Goal: Information Seeking & Learning: Learn about a topic

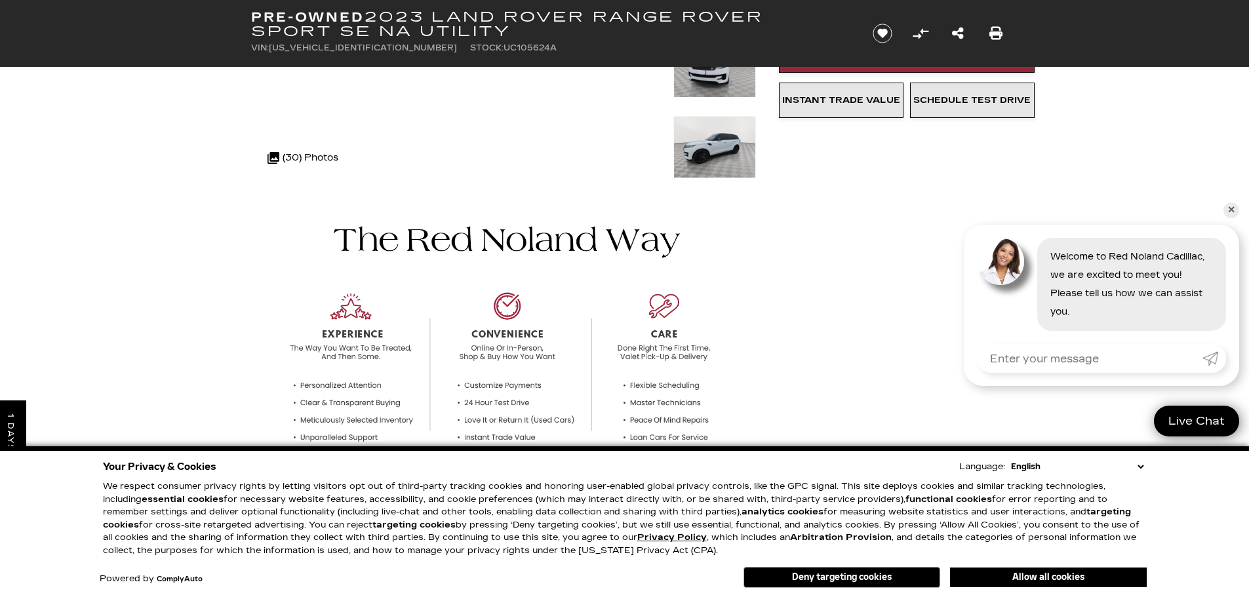
scroll to position [262, 0]
drag, startPoint x: 1230, startPoint y: 212, endPoint x: 1224, endPoint y: 216, distance: 7.6
click at [1230, 212] on link "✕" at bounding box center [1231, 211] width 16 height 16
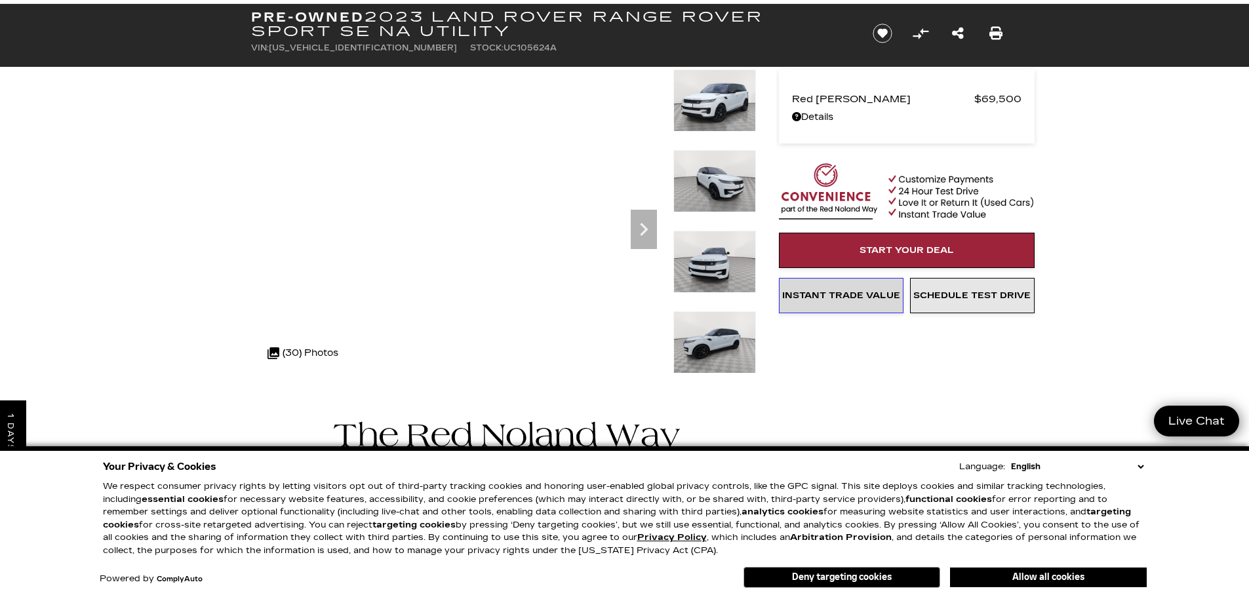
scroll to position [66, 0]
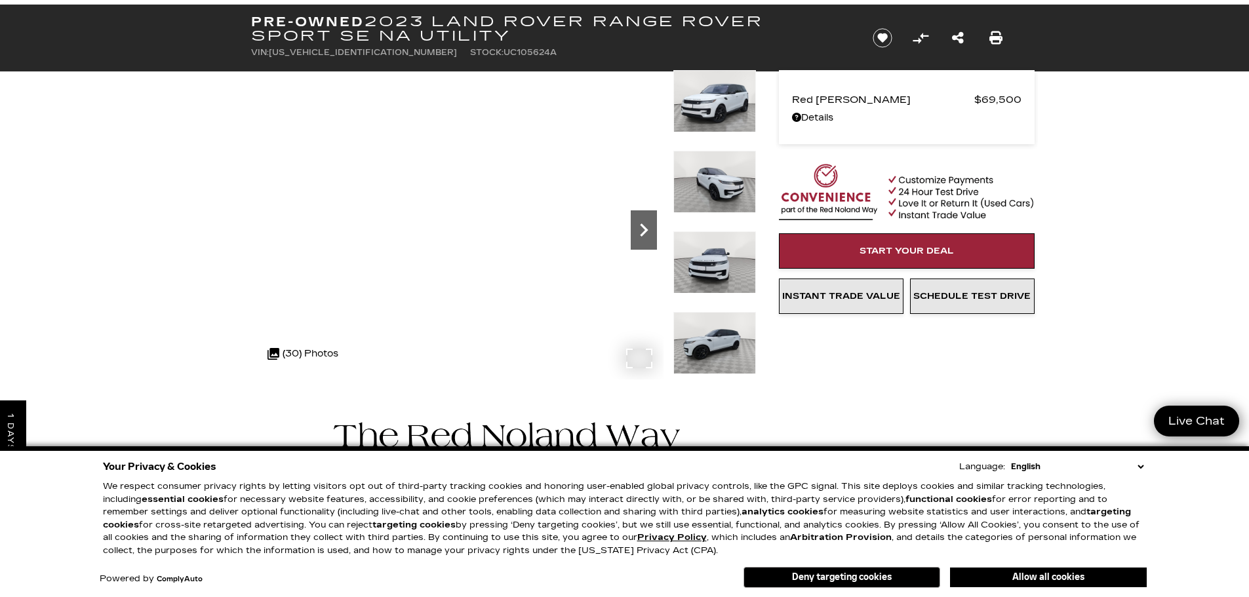
click at [642, 229] on icon "Next" at bounding box center [644, 230] width 26 height 26
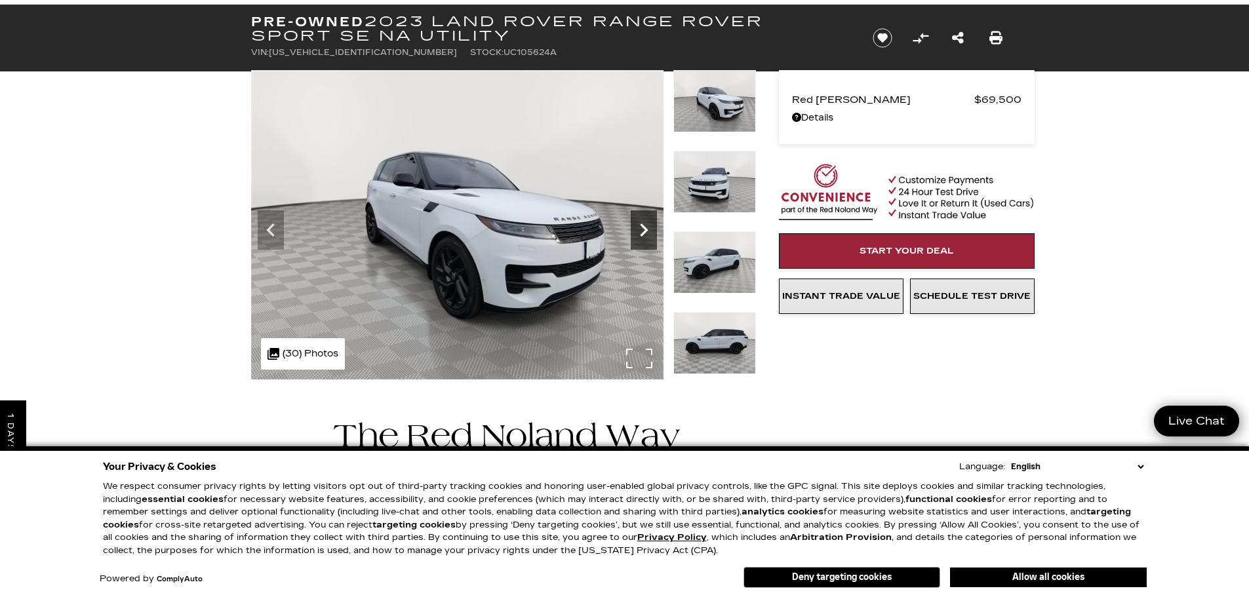
click at [642, 229] on icon "Next" at bounding box center [644, 230] width 26 height 26
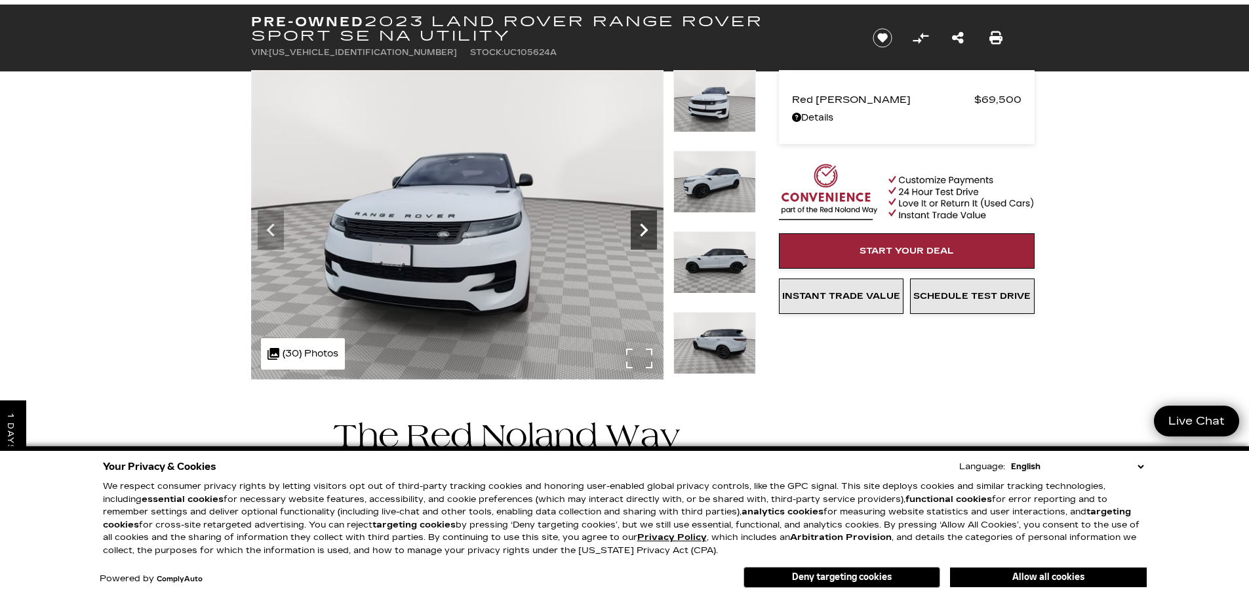
click at [642, 229] on icon "Next" at bounding box center [644, 230] width 26 height 26
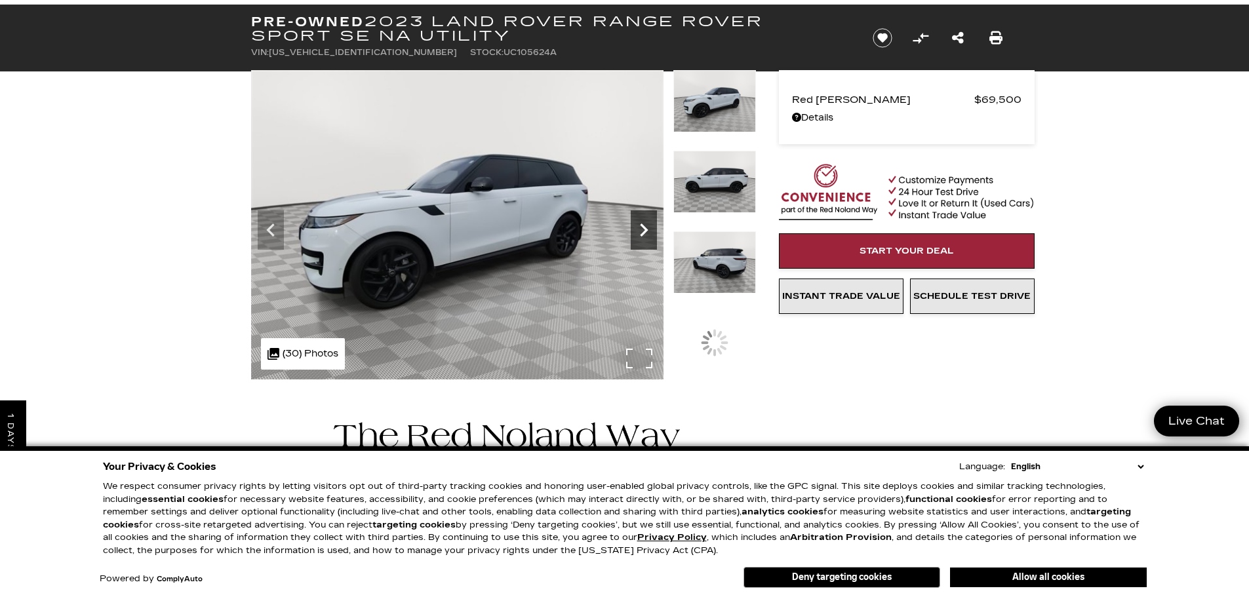
click at [642, 229] on icon "Next" at bounding box center [644, 230] width 26 height 26
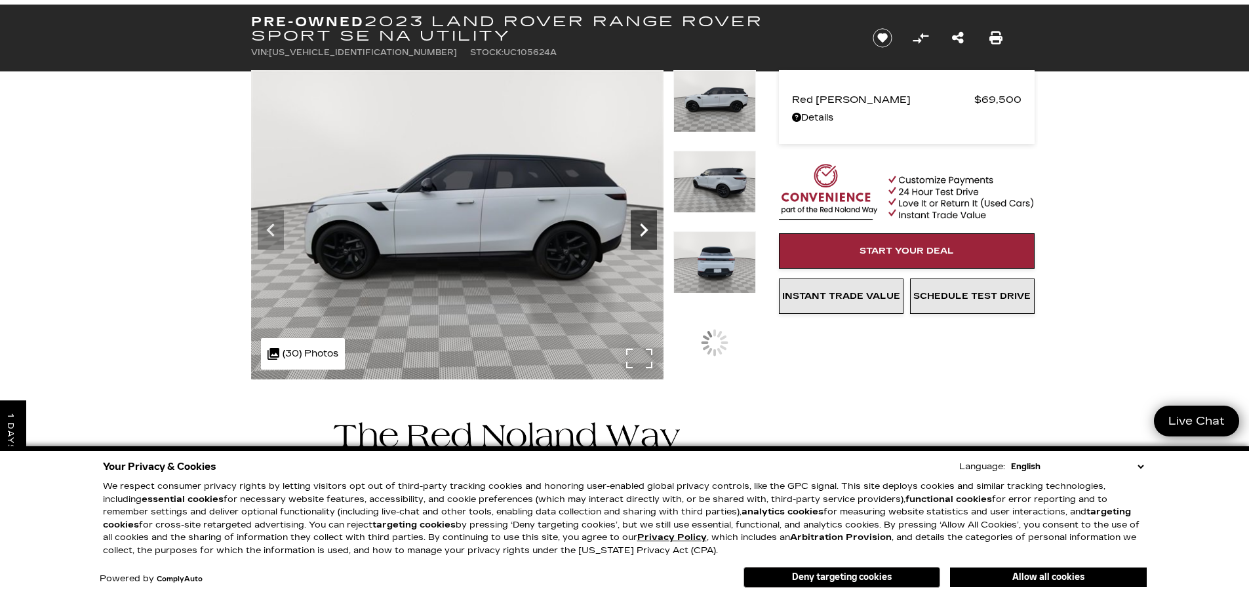
click at [642, 229] on icon "Next" at bounding box center [644, 230] width 26 height 26
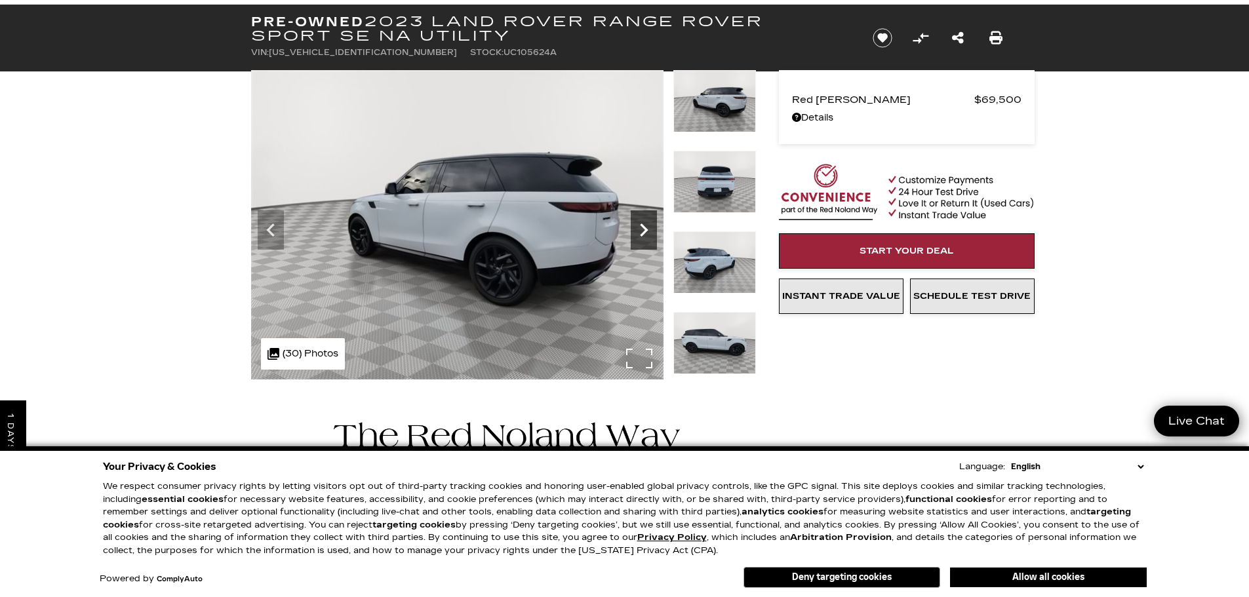
click at [642, 229] on icon "Next" at bounding box center [644, 230] width 26 height 26
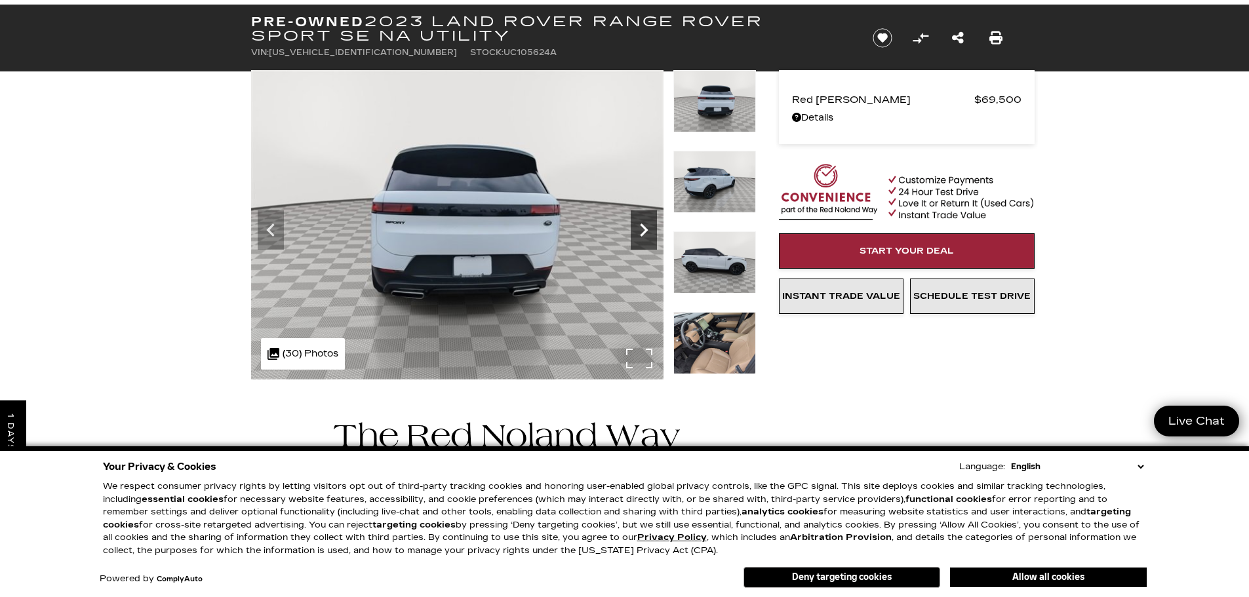
click at [642, 229] on icon "Next" at bounding box center [644, 230] width 26 height 26
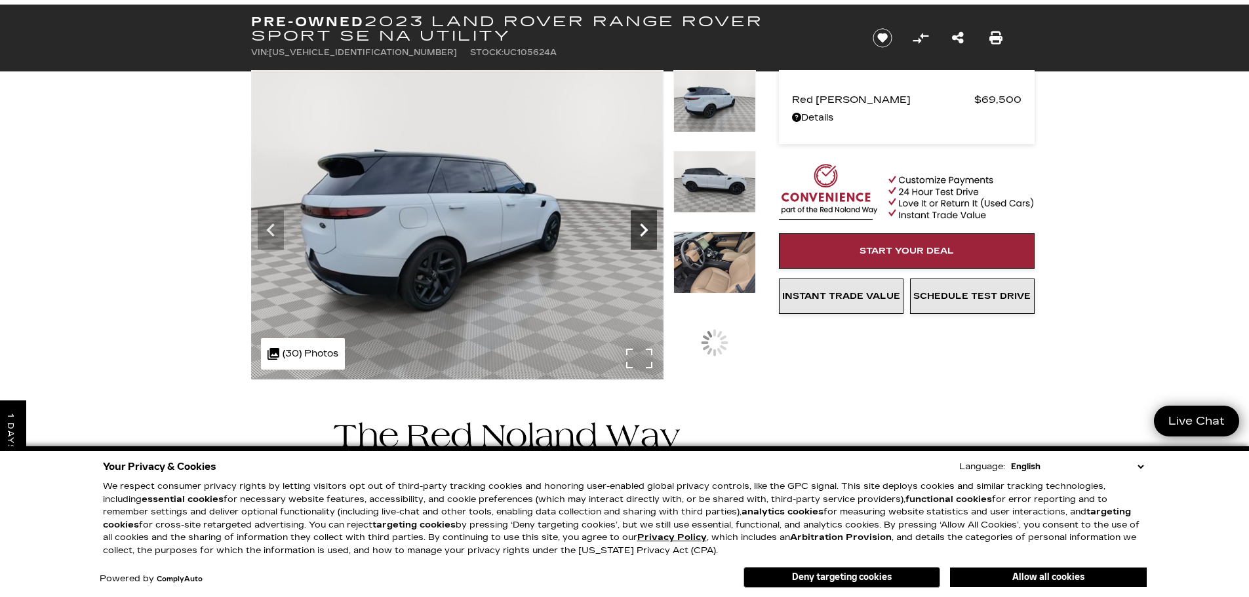
click at [642, 229] on icon "Next" at bounding box center [644, 230] width 26 height 26
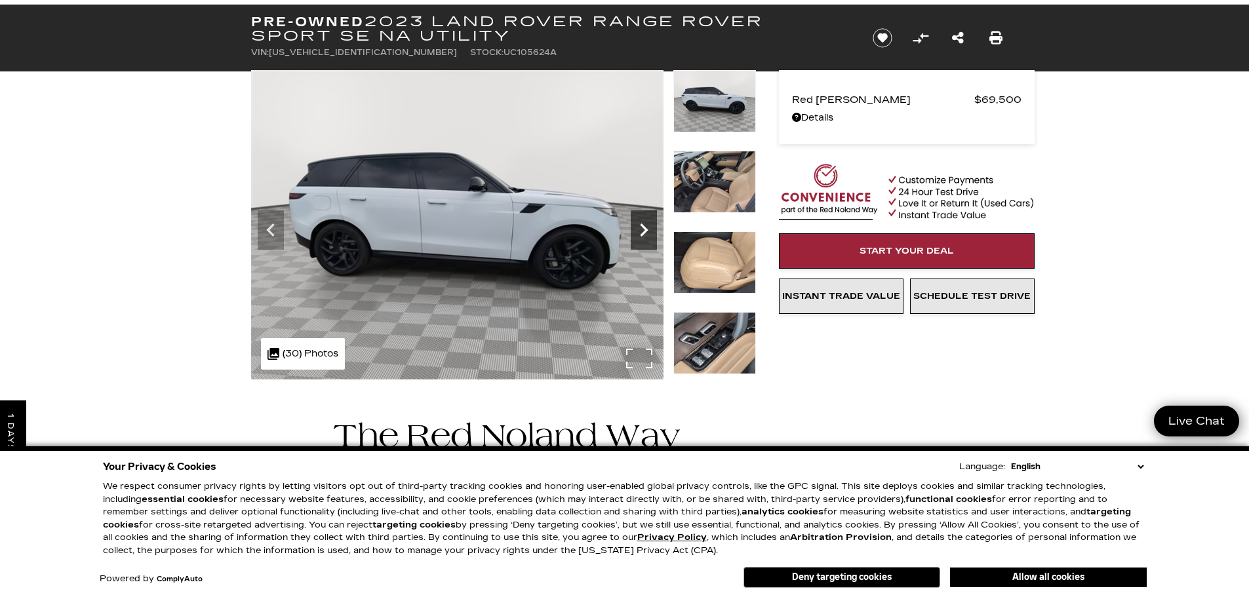
click at [642, 229] on icon "Next" at bounding box center [644, 230] width 26 height 26
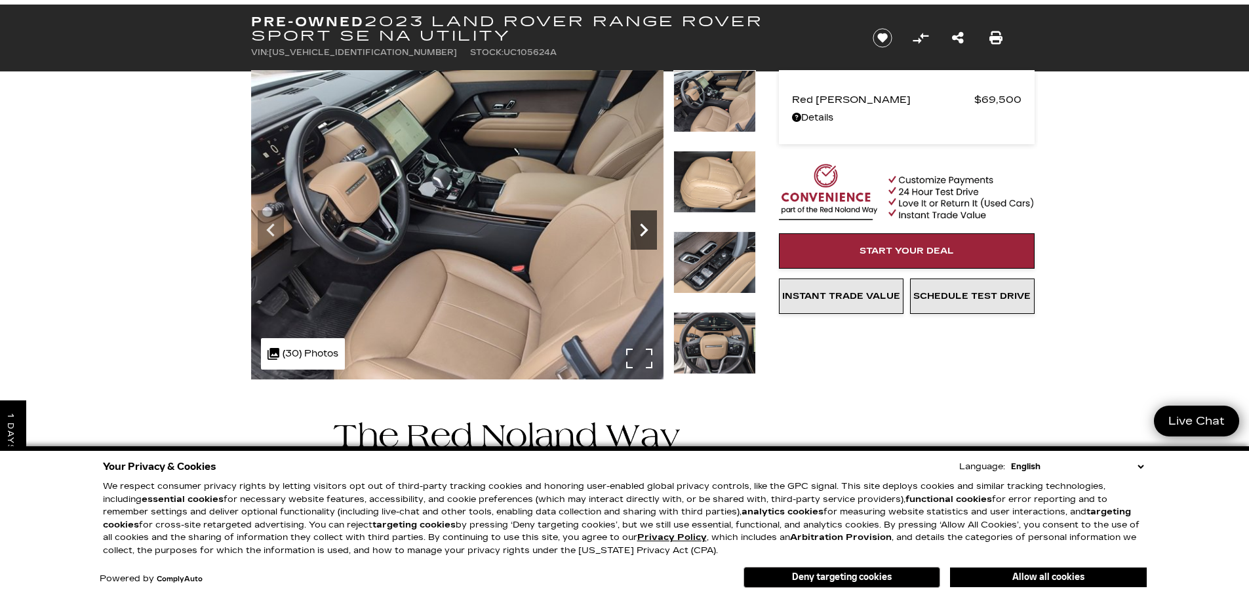
click at [648, 227] on icon "Next" at bounding box center [644, 230] width 26 height 26
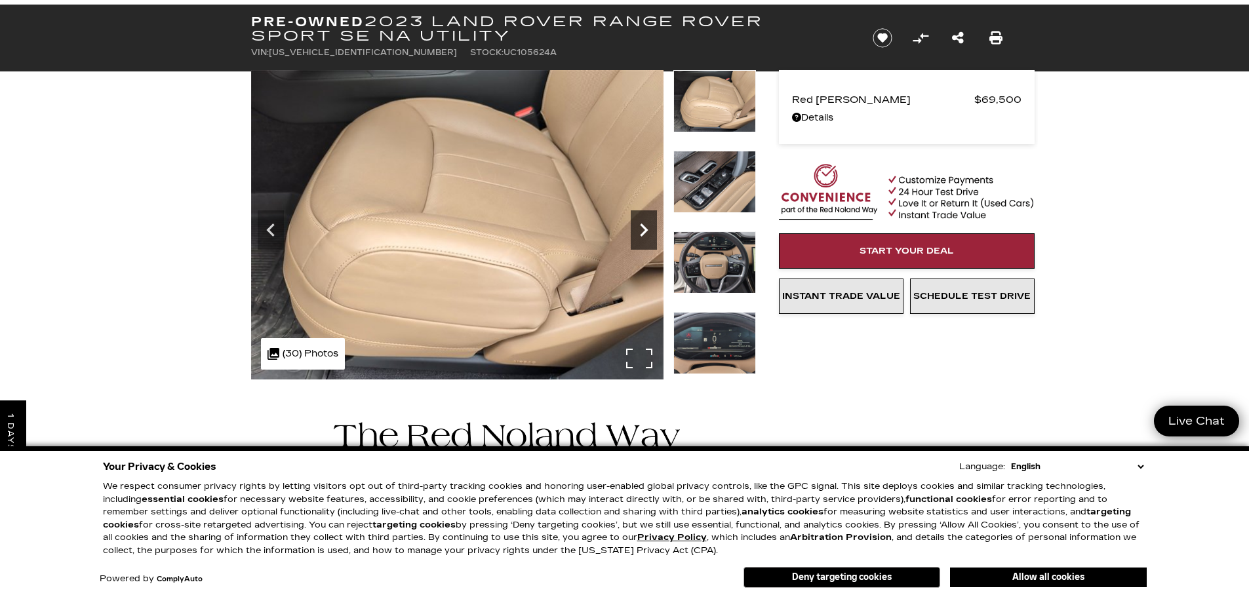
click at [648, 227] on icon "Next" at bounding box center [644, 230] width 26 height 26
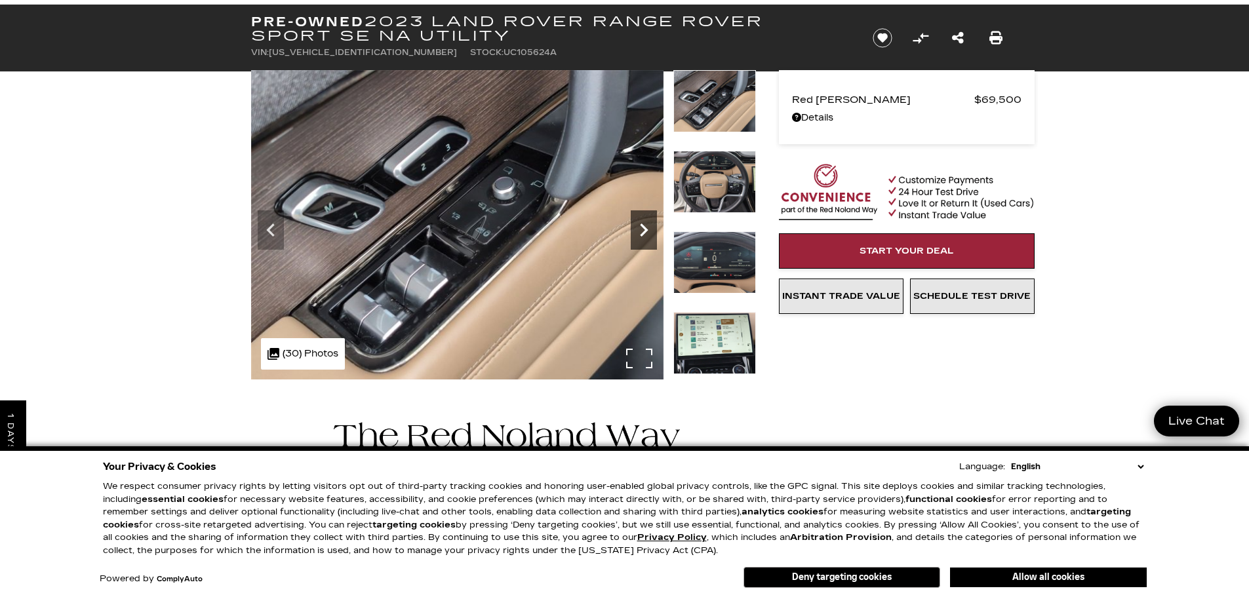
click at [648, 227] on icon "Next" at bounding box center [644, 230] width 26 height 26
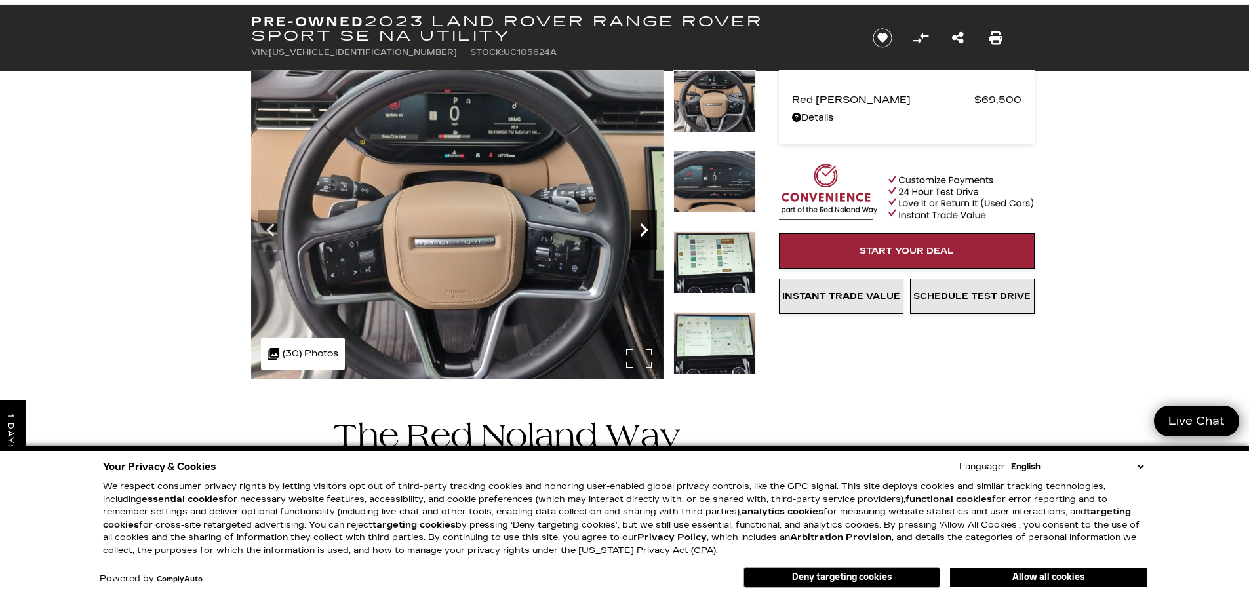
click at [648, 227] on icon "Next" at bounding box center [644, 230] width 26 height 26
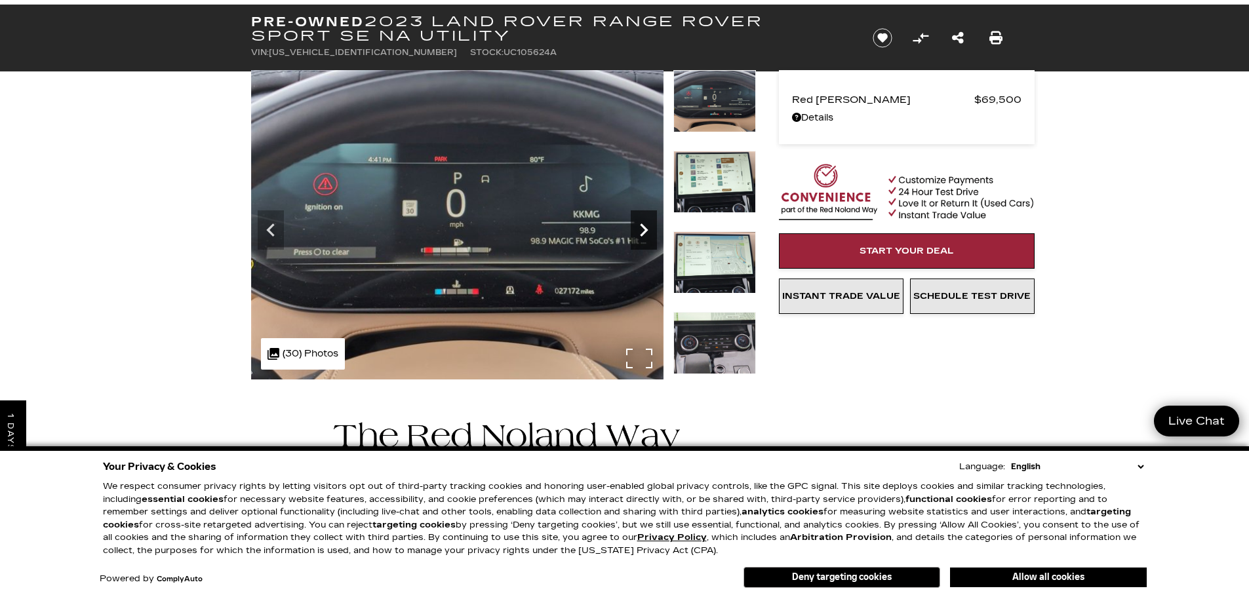
click at [648, 225] on icon "Next" at bounding box center [644, 230] width 26 height 26
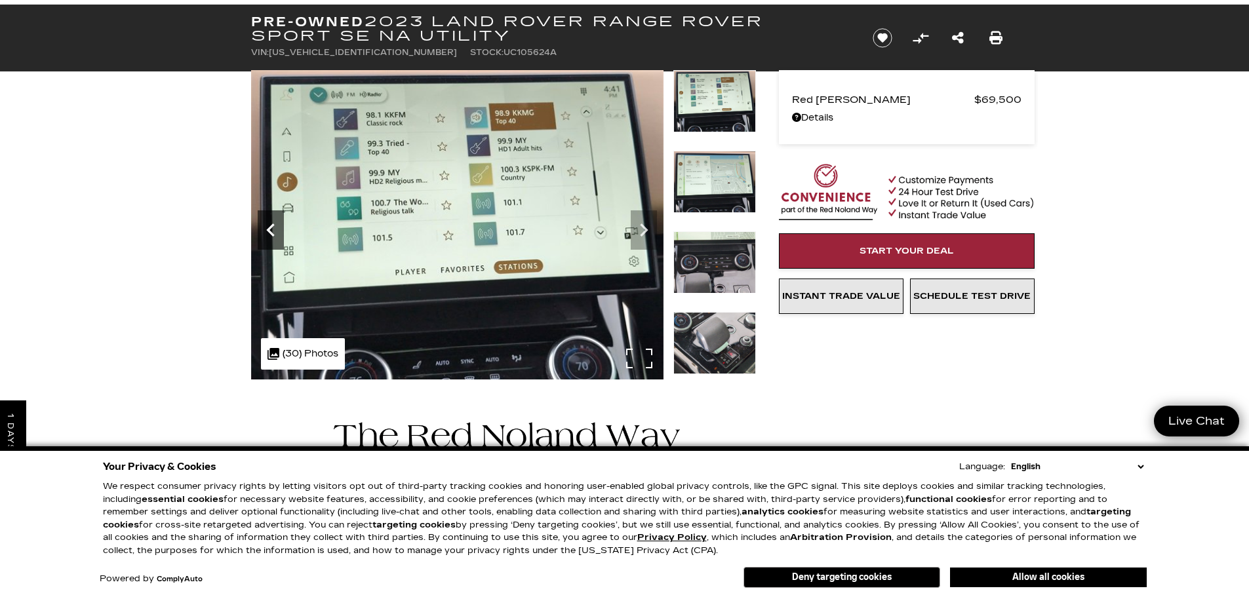
click at [269, 228] on icon "Previous" at bounding box center [270, 230] width 8 height 13
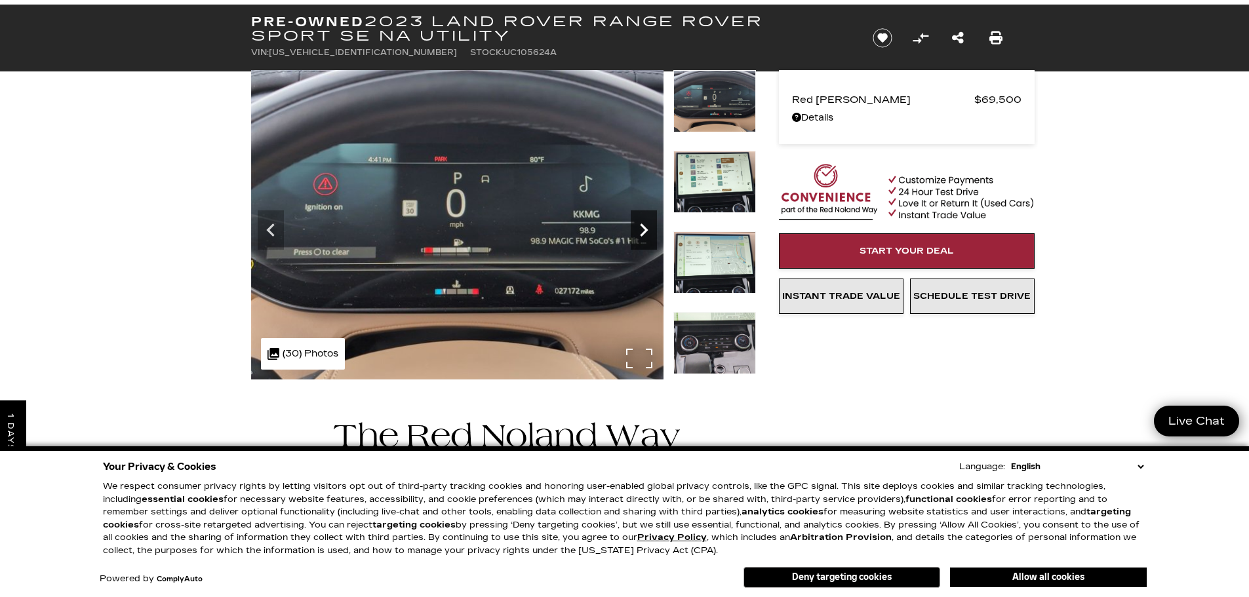
click at [646, 224] on icon "Next" at bounding box center [644, 230] width 26 height 26
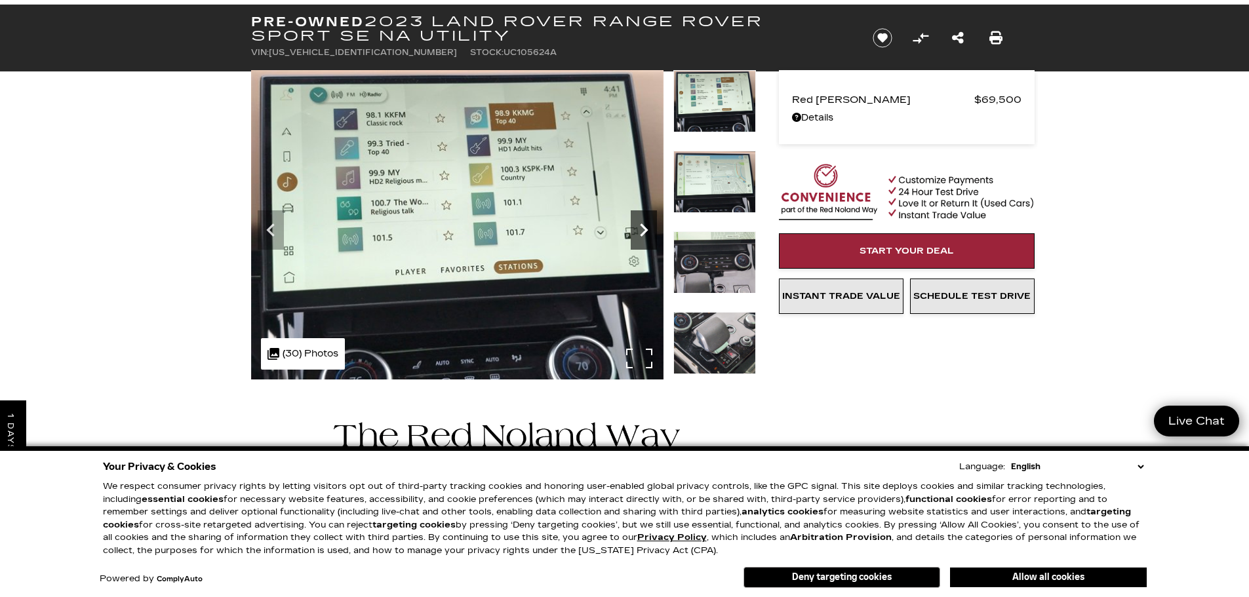
click at [638, 227] on icon "Next" at bounding box center [644, 230] width 26 height 26
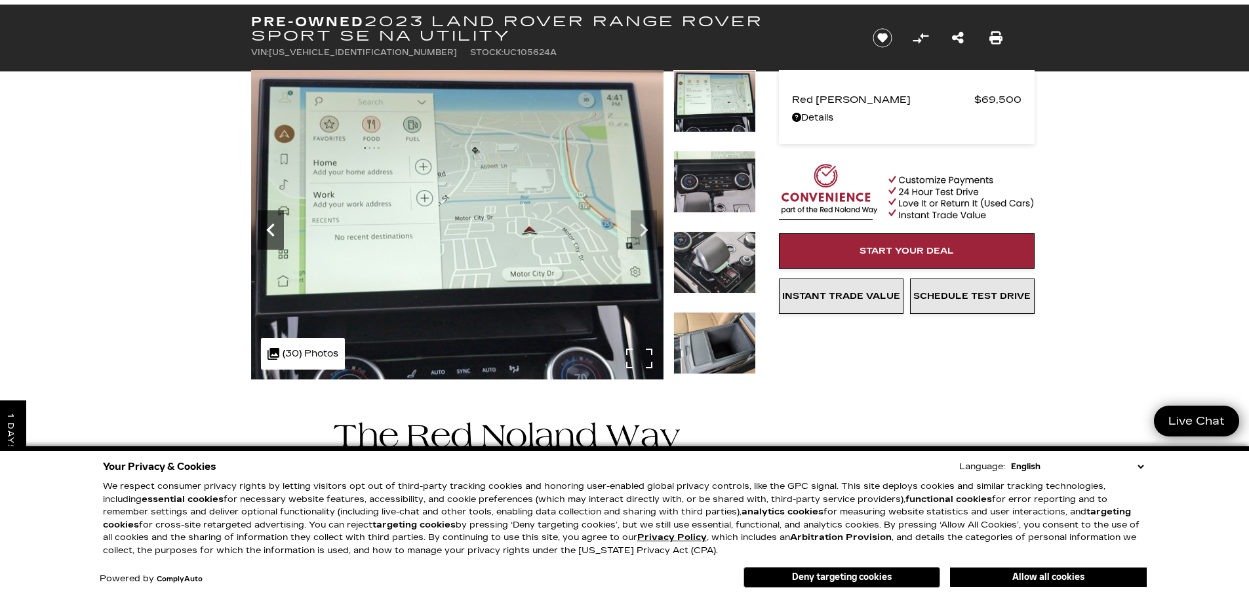
click at [273, 233] on icon "Previous" at bounding box center [271, 230] width 26 height 26
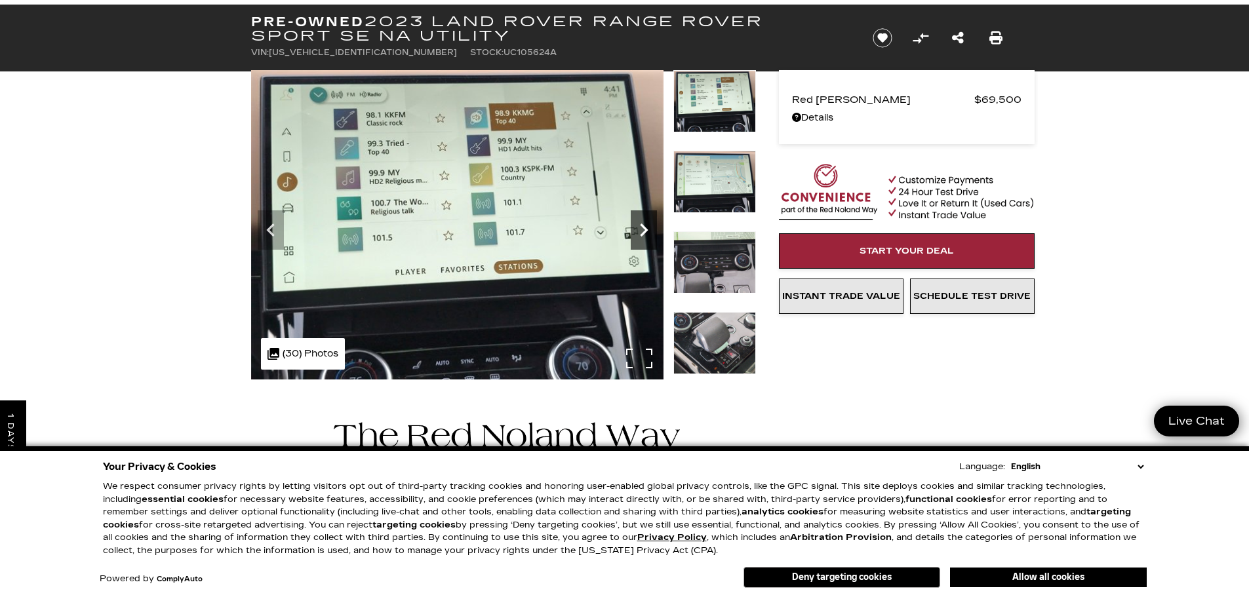
click at [639, 224] on icon "Next" at bounding box center [644, 230] width 26 height 26
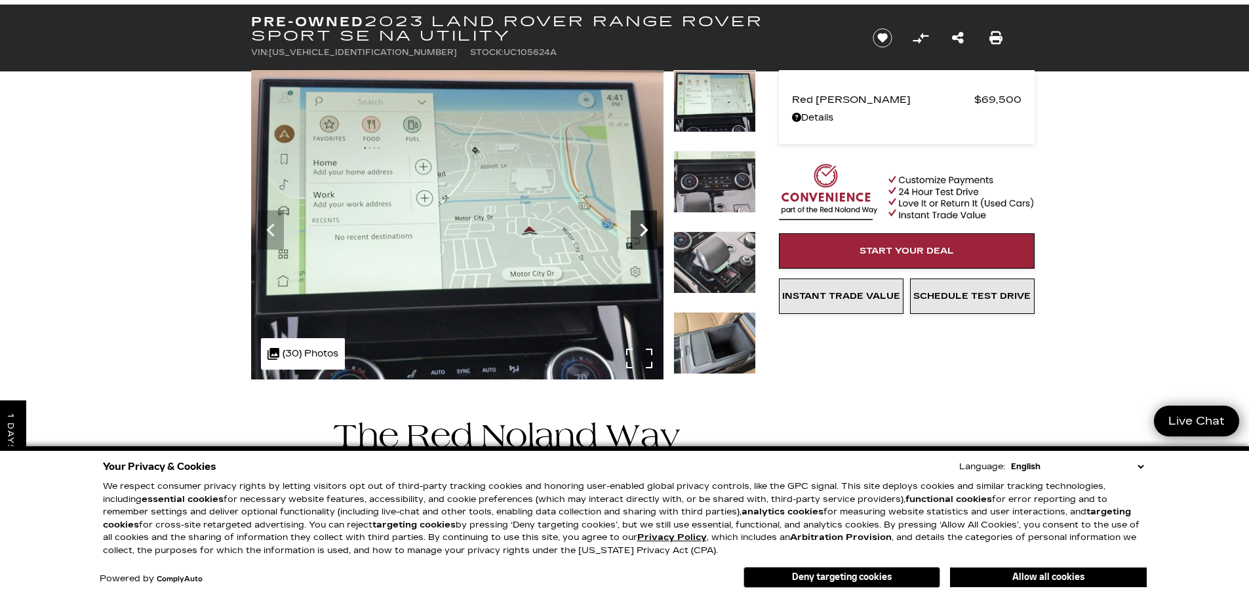
click at [639, 224] on icon "Next" at bounding box center [644, 230] width 26 height 26
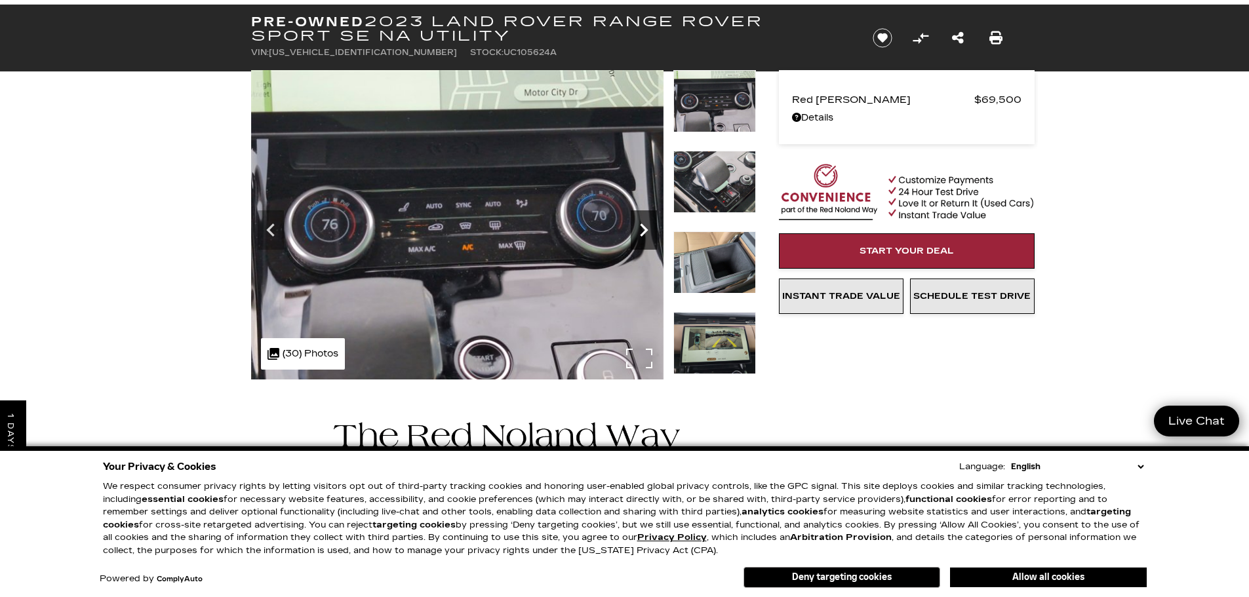
click at [650, 231] on icon "Next" at bounding box center [644, 230] width 26 height 26
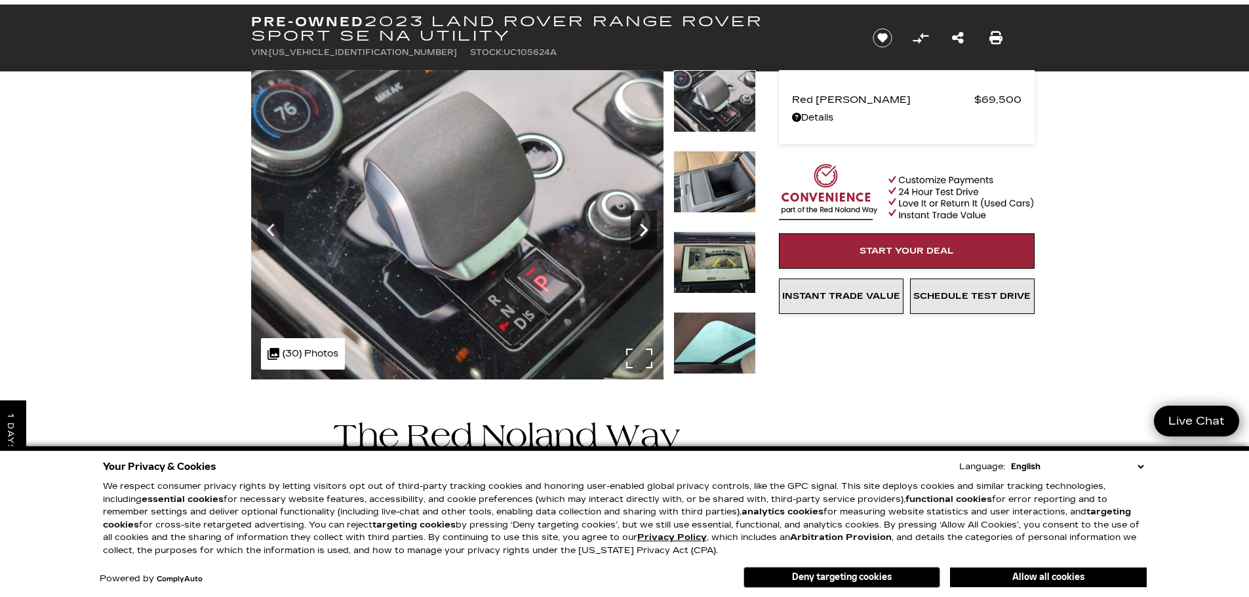
click at [645, 231] on icon "Next" at bounding box center [644, 230] width 8 height 13
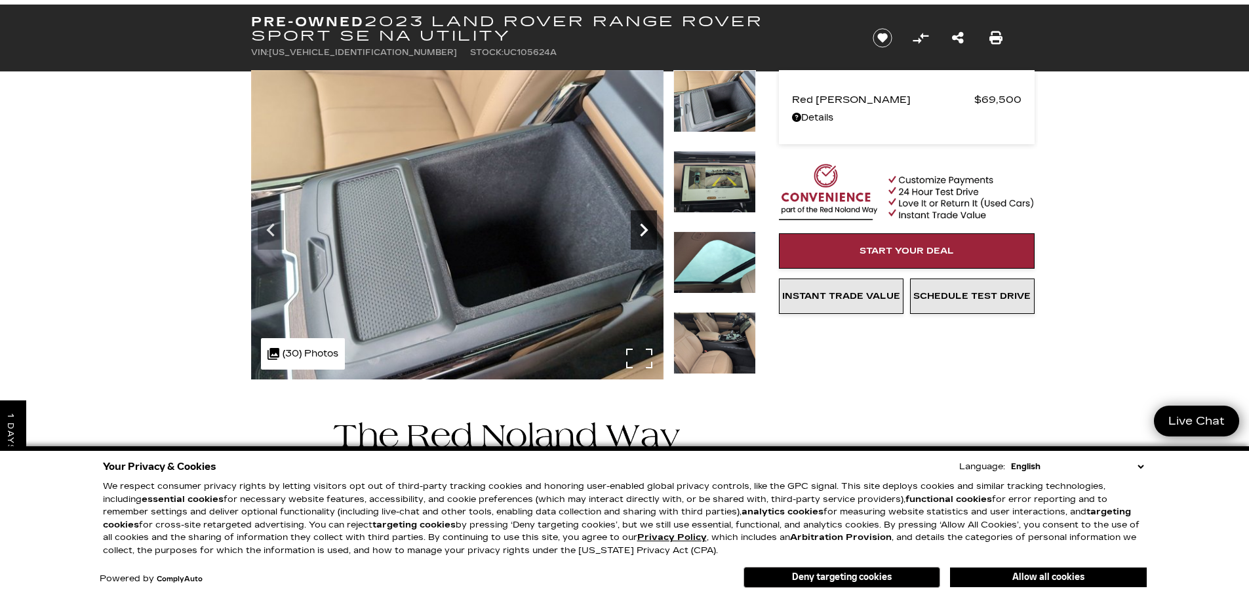
click at [644, 225] on icon "Next" at bounding box center [644, 230] width 26 height 26
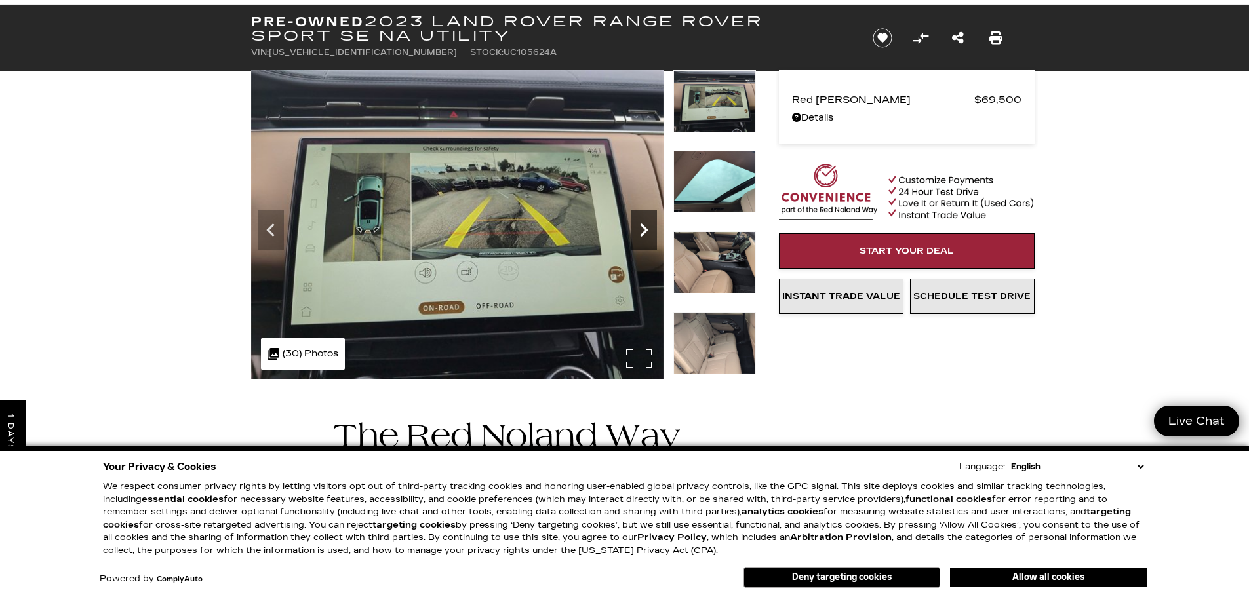
click at [644, 225] on icon "Next" at bounding box center [644, 230] width 26 height 26
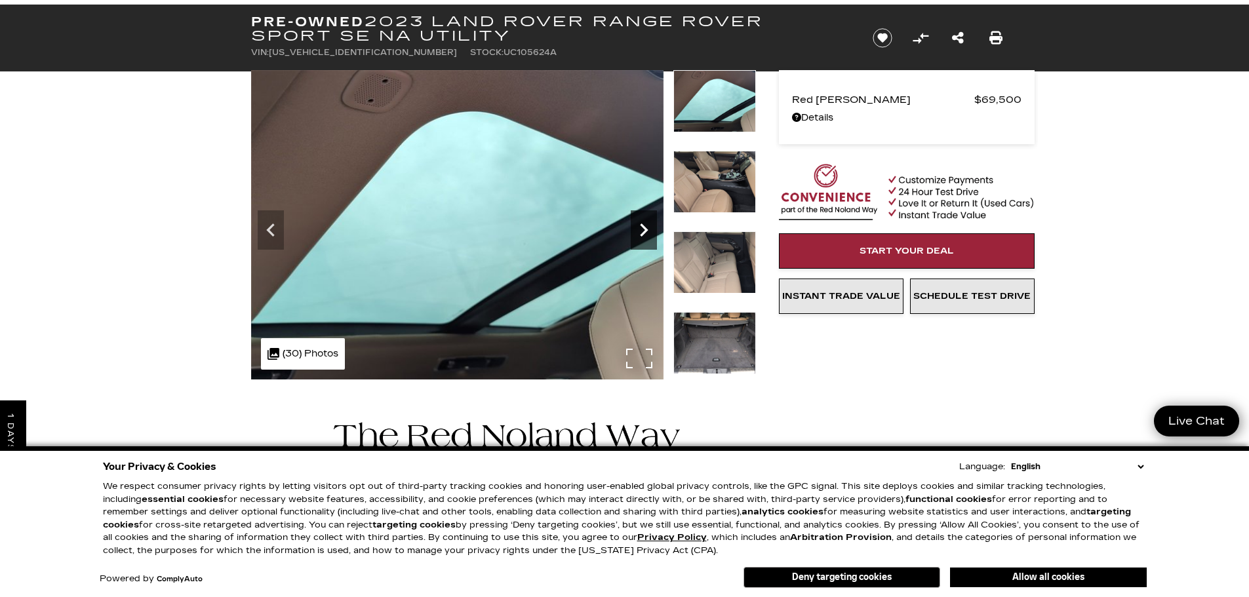
click at [644, 225] on icon "Next" at bounding box center [644, 230] width 26 height 26
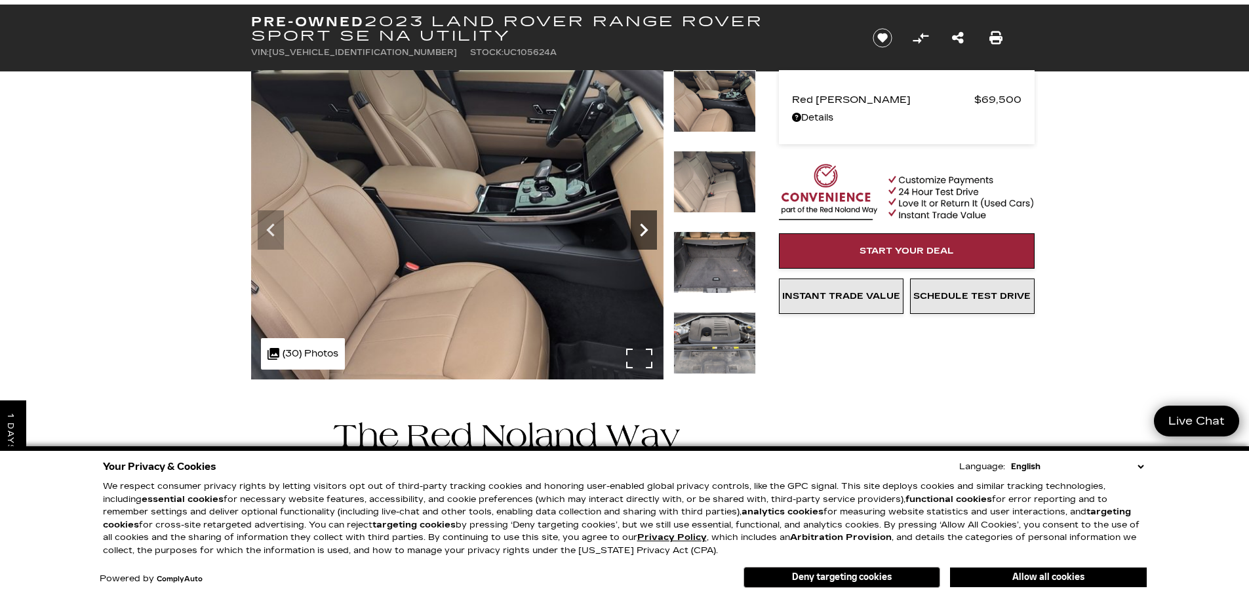
click at [644, 227] on icon "Next" at bounding box center [644, 230] width 8 height 13
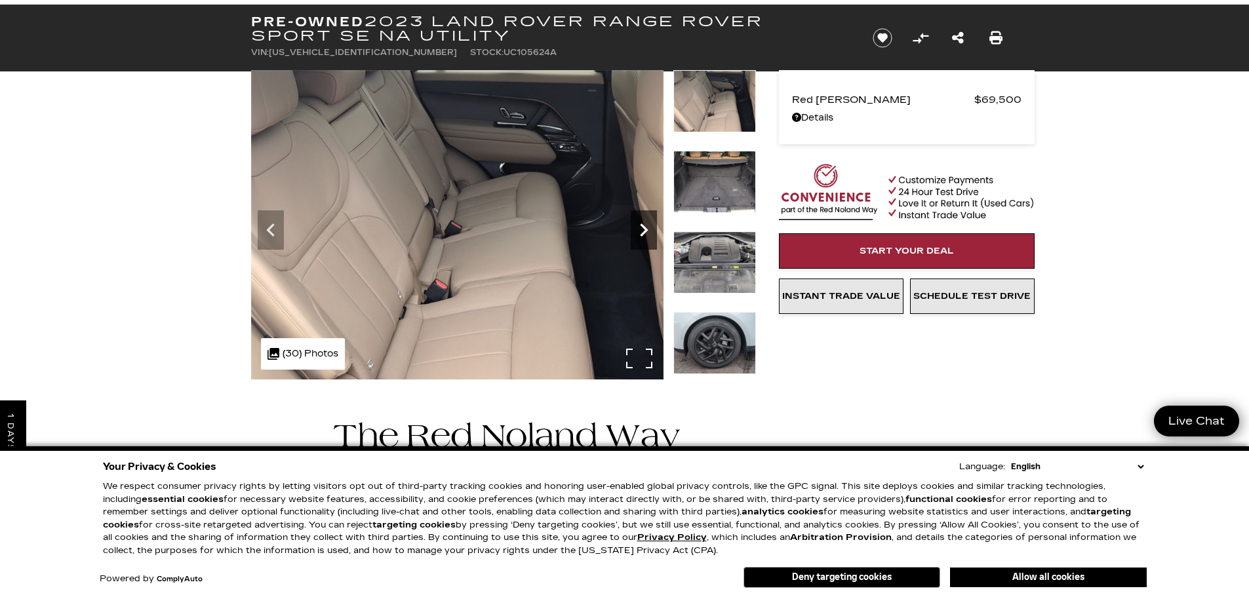
click at [642, 227] on icon "Next" at bounding box center [644, 230] width 26 height 26
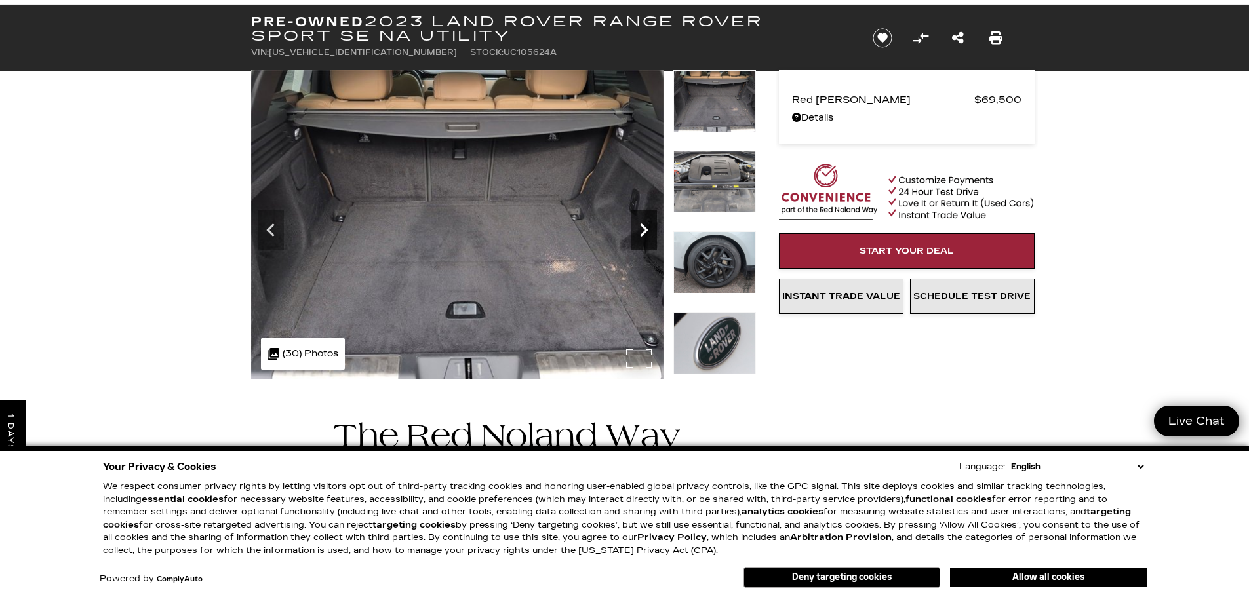
click at [642, 233] on icon "Next" at bounding box center [644, 230] width 8 height 13
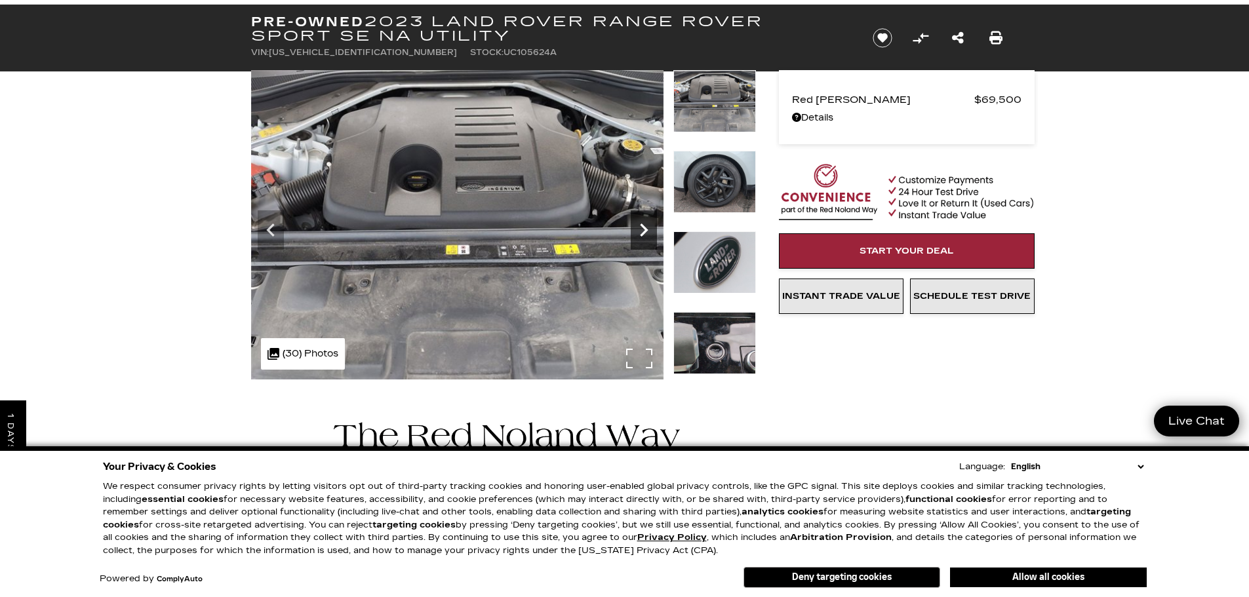
click at [642, 233] on icon "Next" at bounding box center [644, 230] width 8 height 13
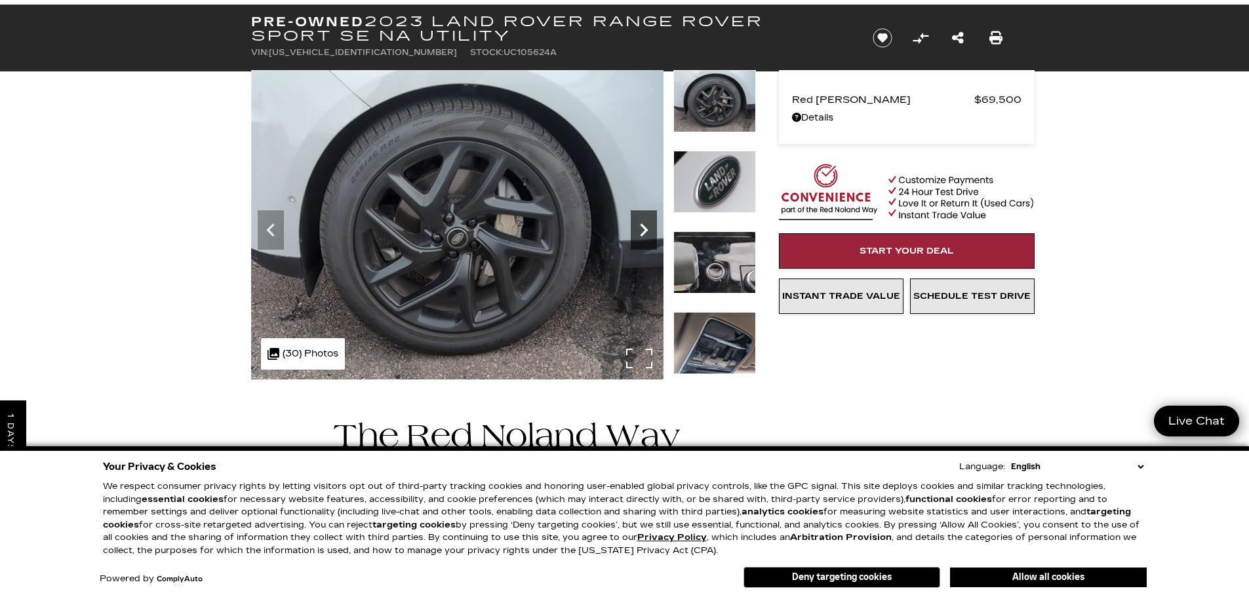
click at [642, 233] on icon "Next" at bounding box center [644, 230] width 8 height 13
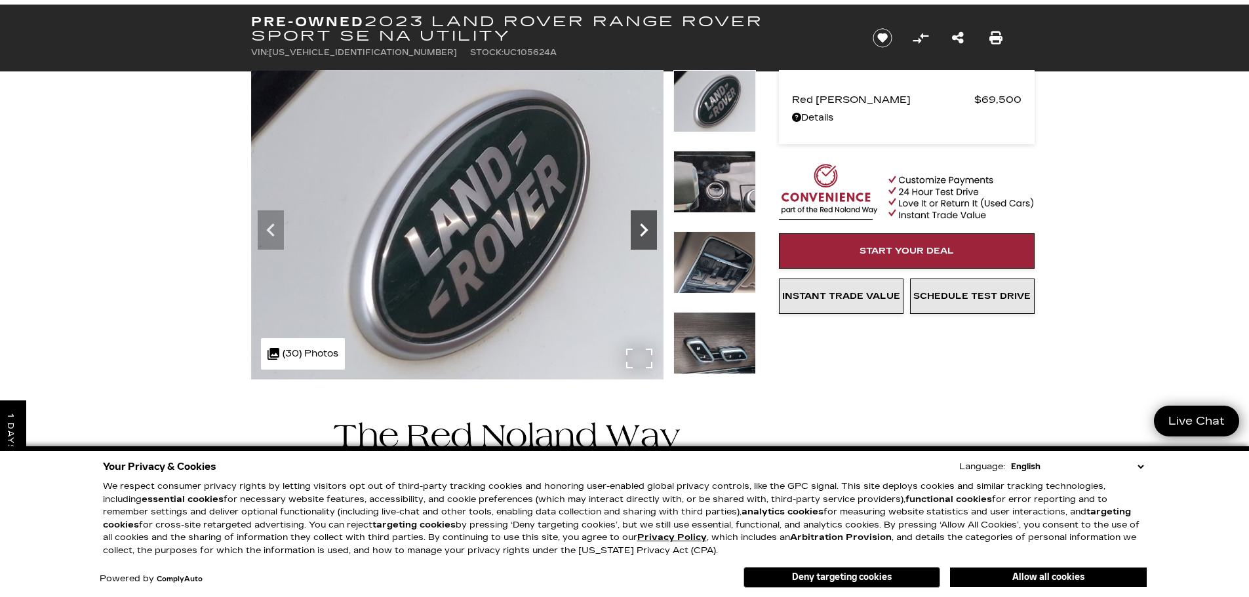
click at [642, 233] on icon "Next" at bounding box center [644, 230] width 8 height 13
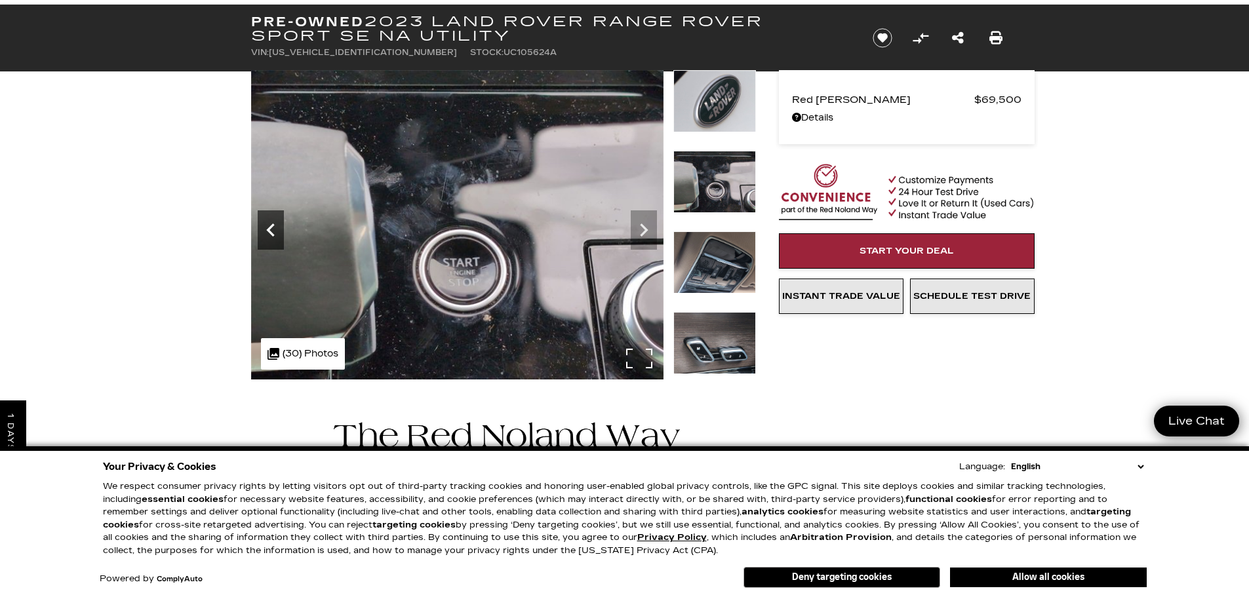
click at [275, 230] on icon "Previous" at bounding box center [271, 230] width 26 height 26
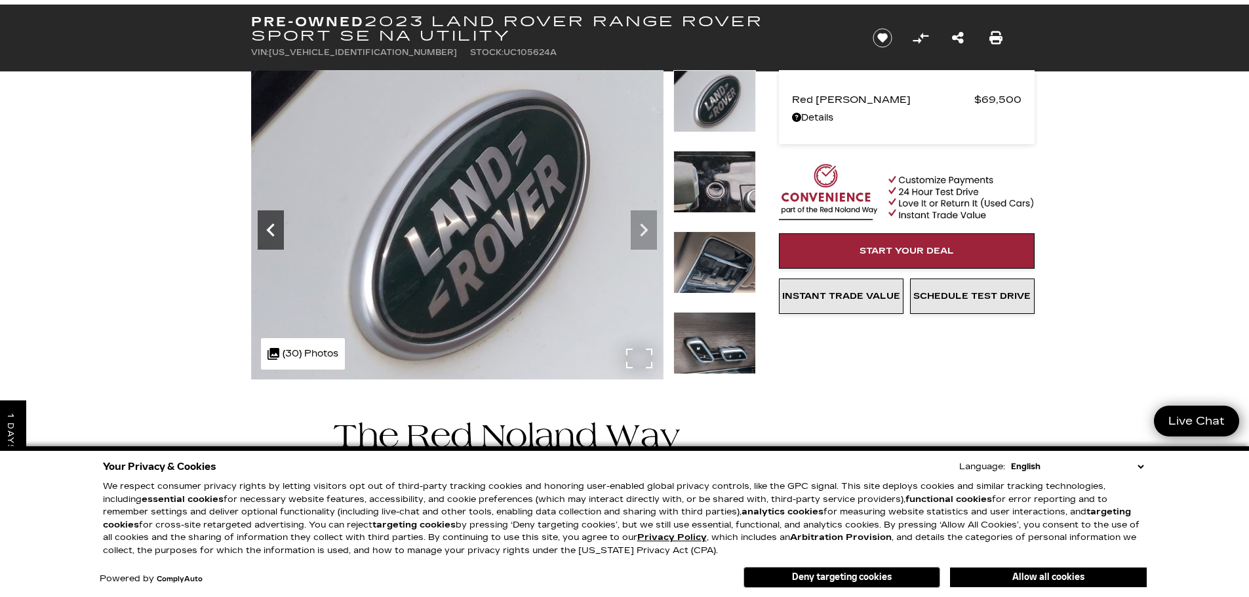
click at [275, 230] on icon "Previous" at bounding box center [271, 230] width 26 height 26
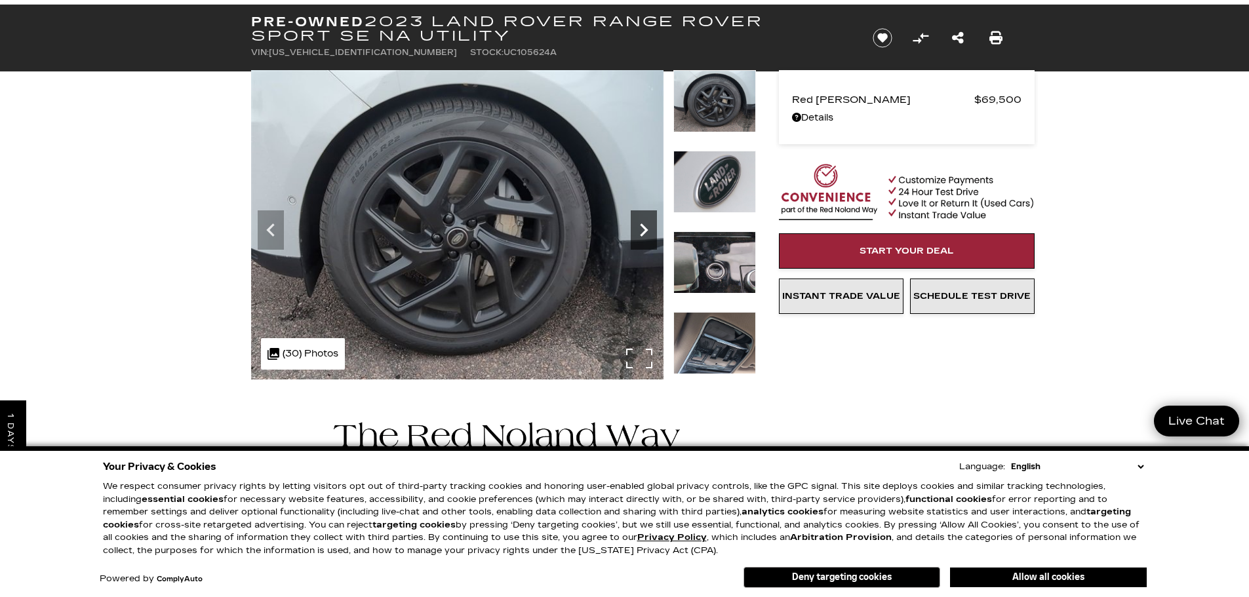
click at [643, 225] on icon "Next" at bounding box center [644, 230] width 26 height 26
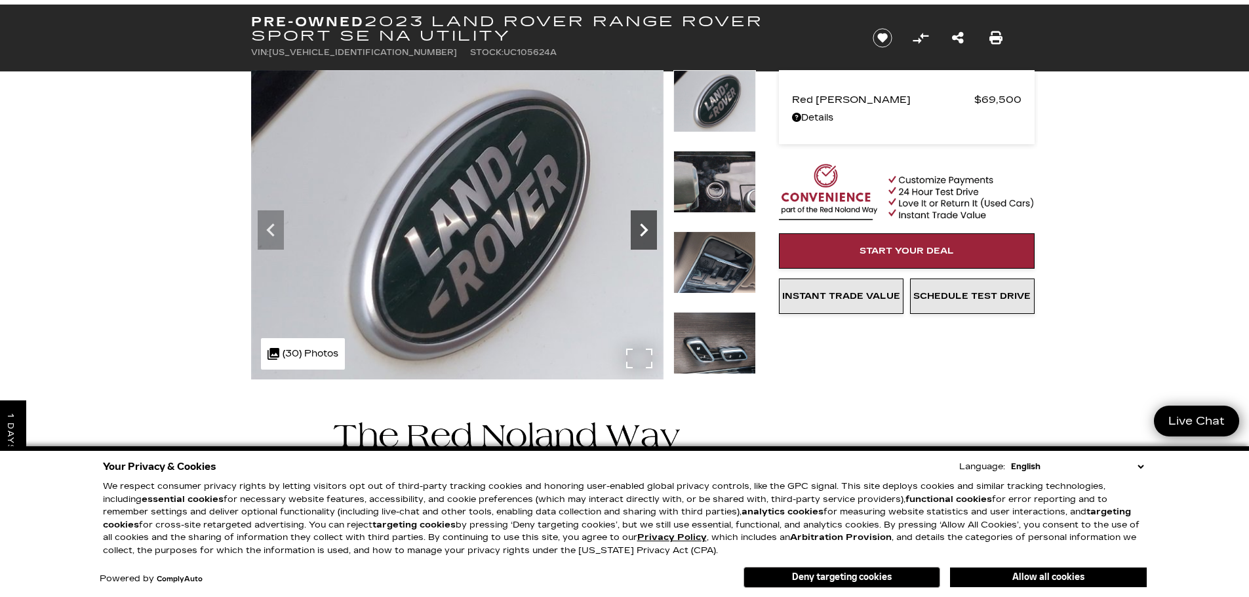
click at [643, 225] on icon "Next" at bounding box center [644, 230] width 26 height 26
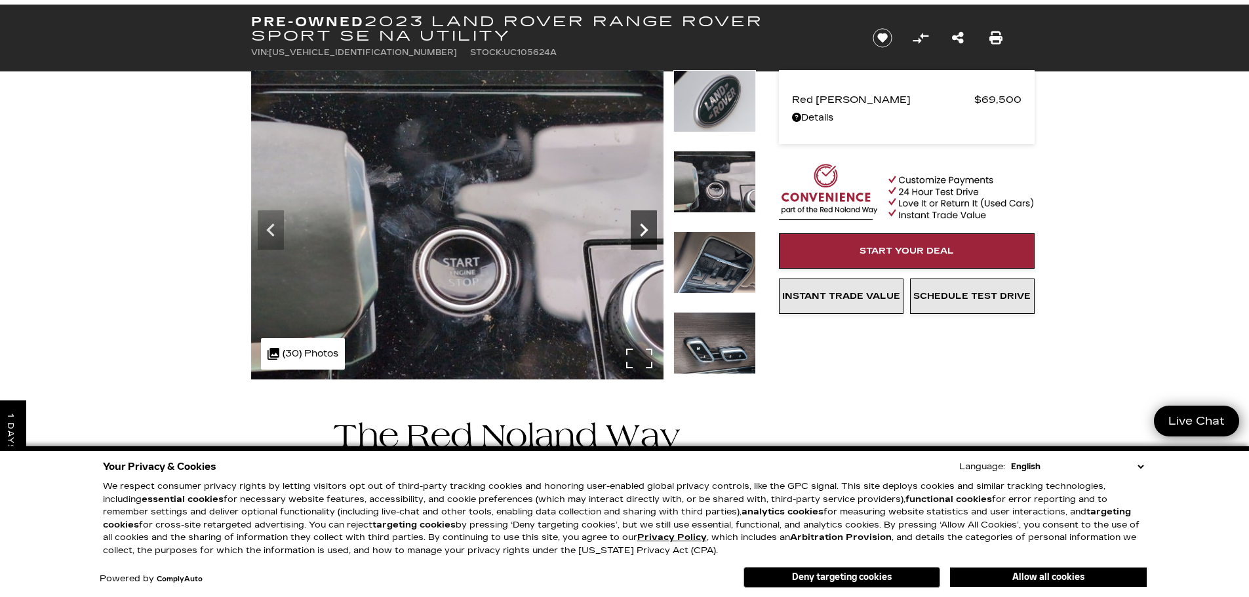
click at [643, 225] on icon "Next" at bounding box center [644, 230] width 26 height 26
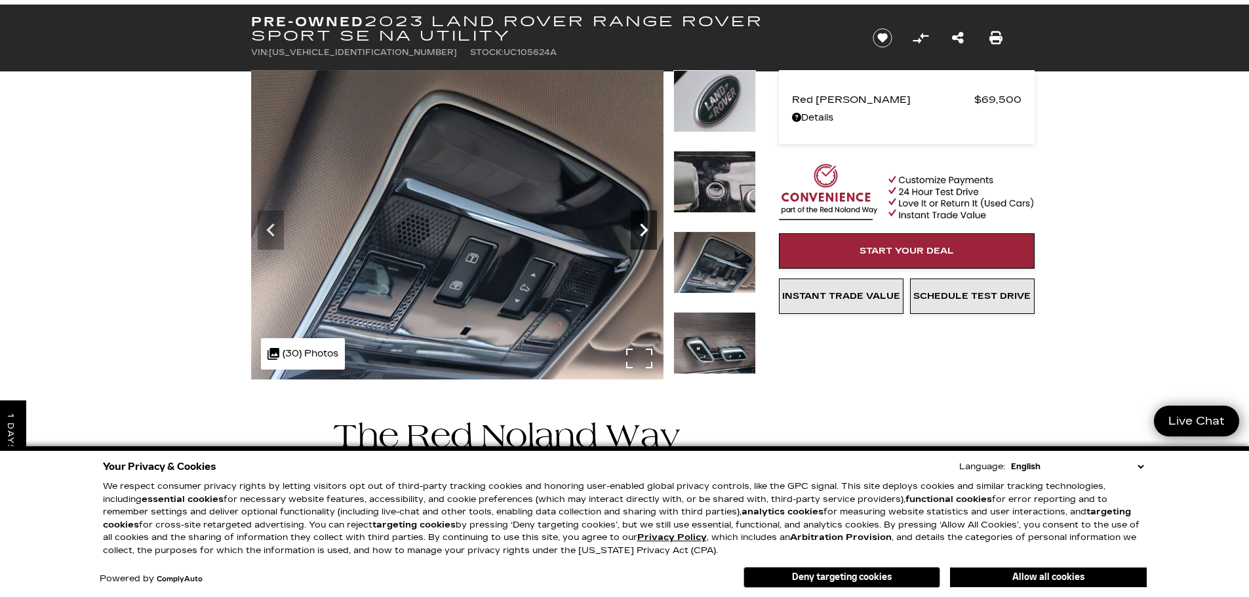
click at [643, 225] on icon "Next" at bounding box center [644, 230] width 26 height 26
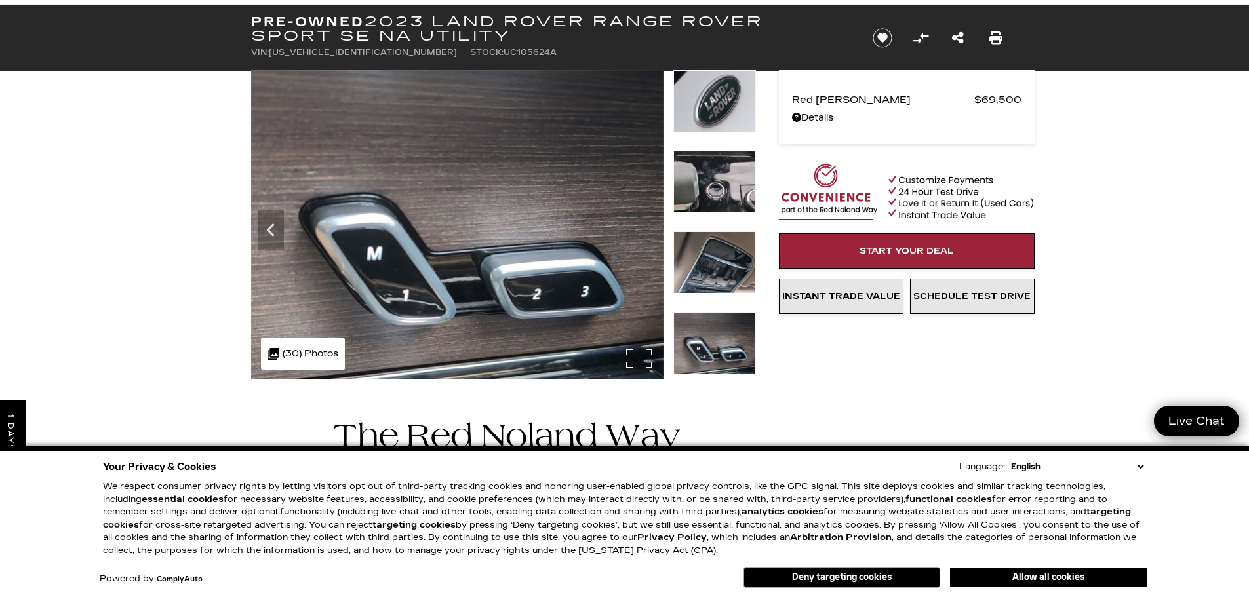
click at [643, 225] on img at bounding box center [457, 225] width 412 height 311
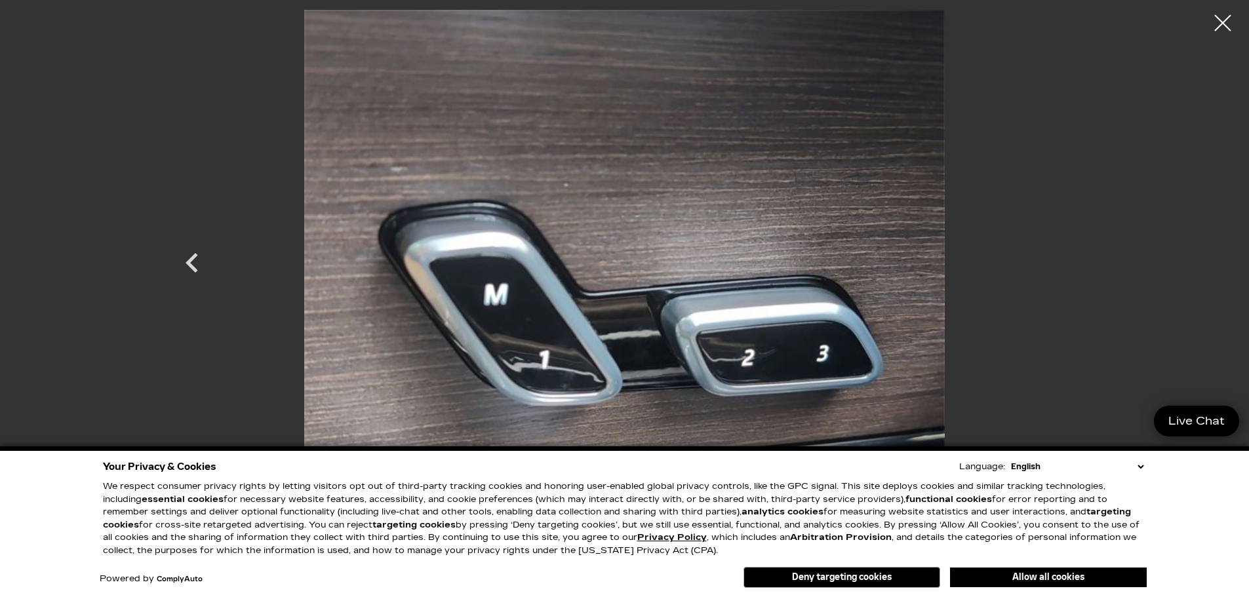
click at [1222, 16] on div at bounding box center [1222, 23] width 33 height 33
